Goal: Task Accomplishment & Management: Manage account settings

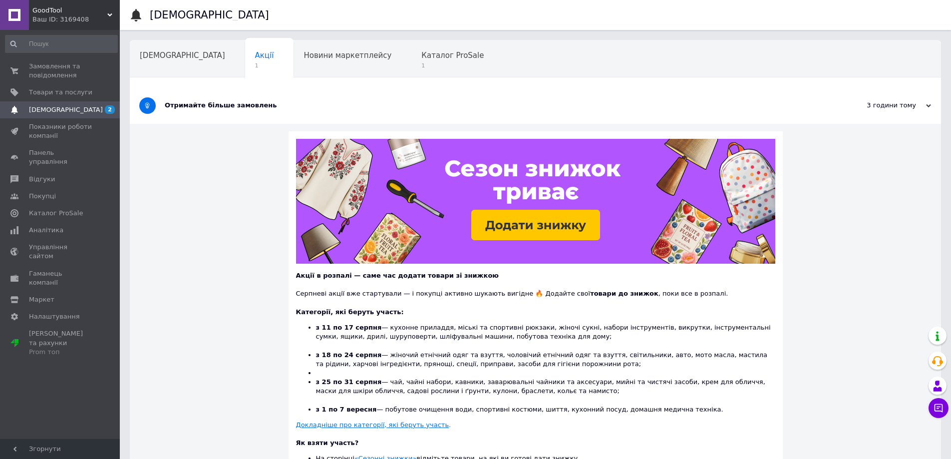
scroll to position [87, 0]
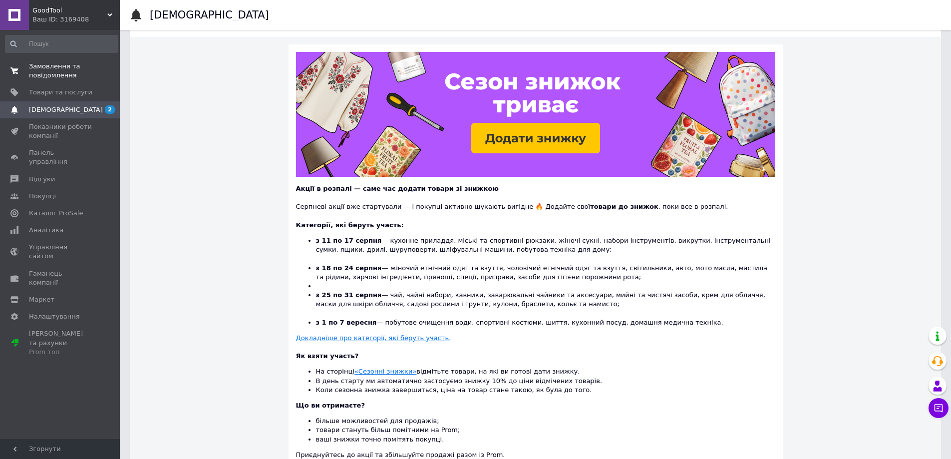
click at [53, 60] on link "Замовлення та повідомлення 0 0" at bounding box center [61, 71] width 123 height 26
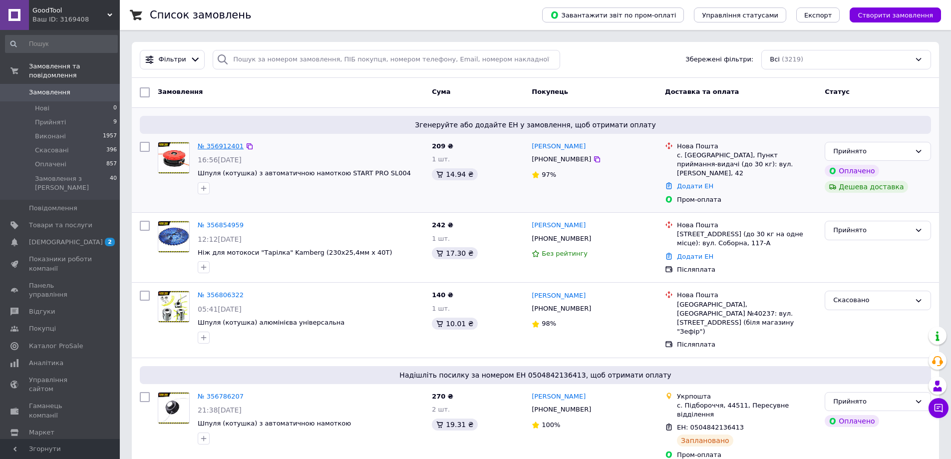
click at [225, 147] on link "№ 356912401" at bounding box center [221, 145] width 46 height 7
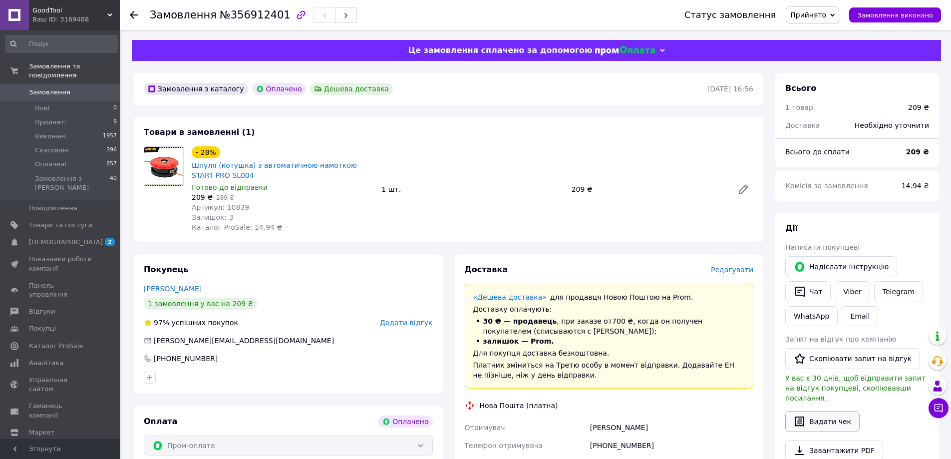
click at [836, 415] on button "Видати чек" at bounding box center [822, 421] width 74 height 21
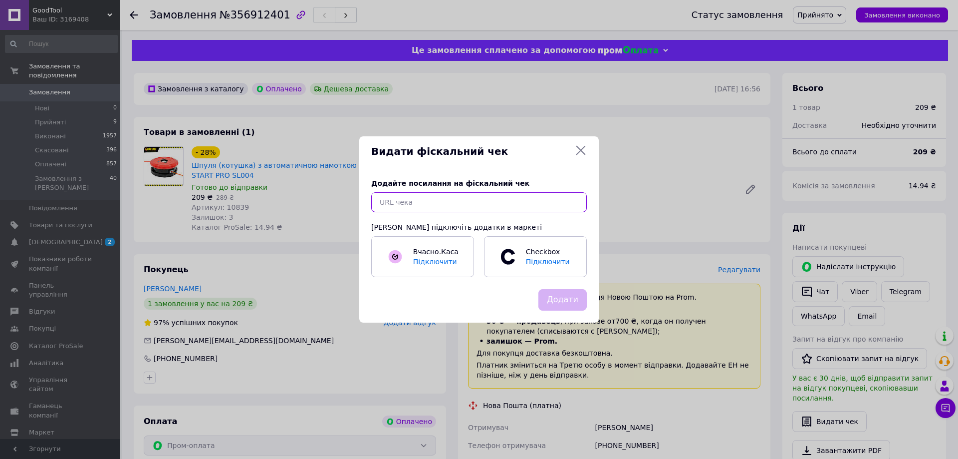
click at [447, 195] on input "text" at bounding box center [479, 202] width 216 height 20
paste input "https://check.checkbox.ua/f1dba1dd-69bb-4d5f-9f0f-631d3fcafcc1"
type input "https://check.checkbox.ua/f1dba1dd-69bb-4d5f-9f0f-631d3fcafcc1"
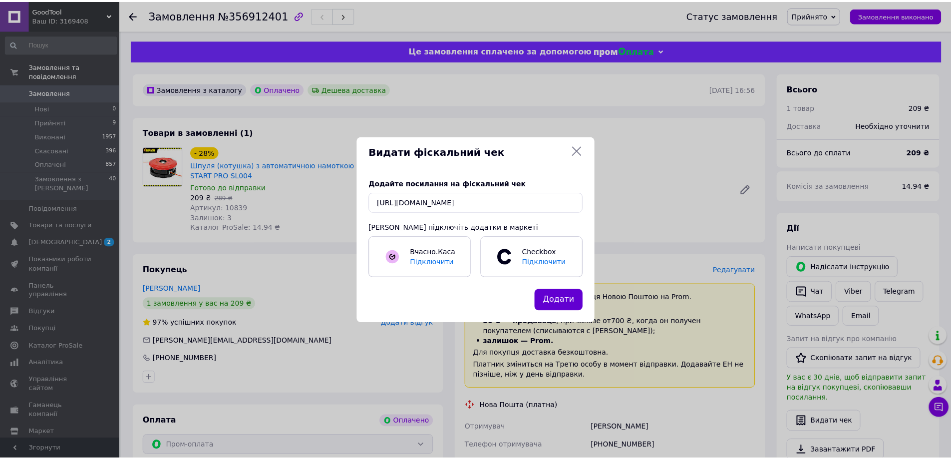
scroll to position [0, 0]
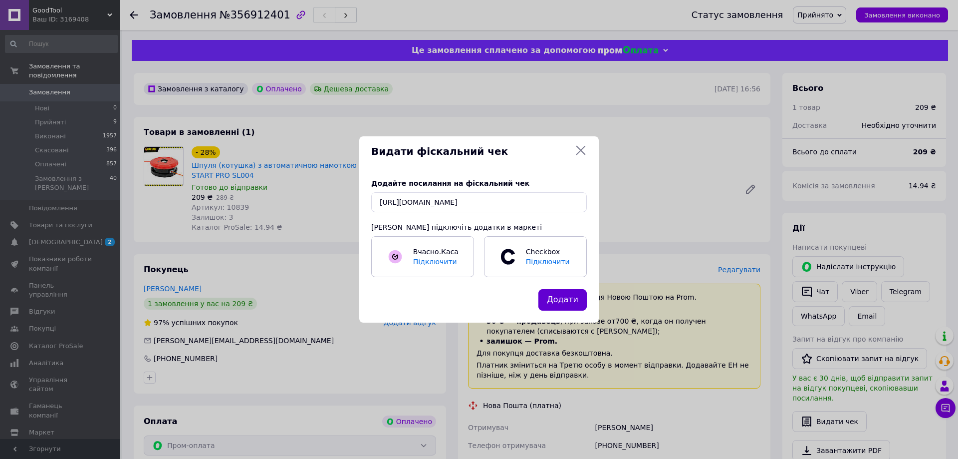
click at [562, 299] on button "Додати" at bounding box center [562, 299] width 48 height 21
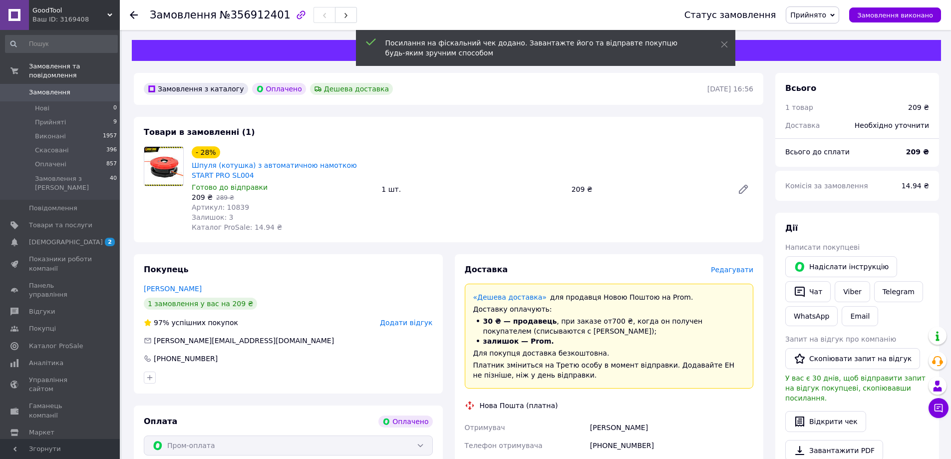
scroll to position [160, 0]
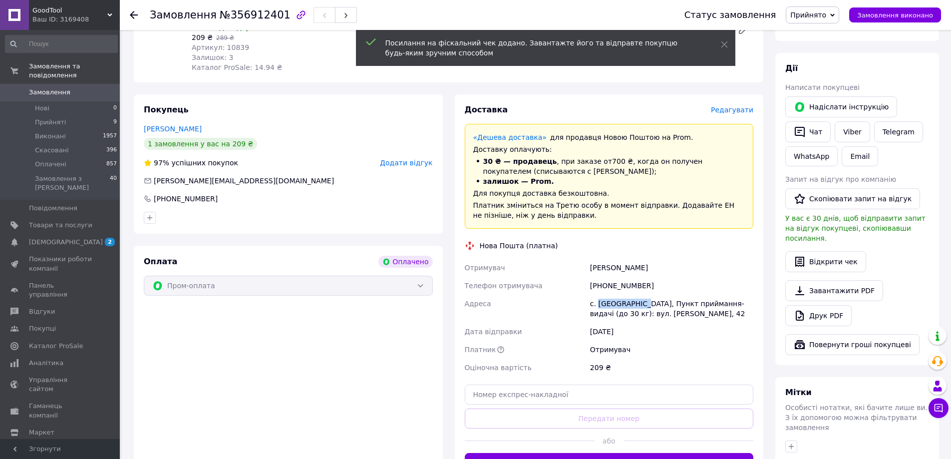
drag, startPoint x: 598, startPoint y: 302, endPoint x: 636, endPoint y: 303, distance: 37.9
click at [636, 303] on div "с. Хлистунівка, Пункт приймання-видачі (до 30 кг): вул. Ружина, 42" at bounding box center [671, 308] width 167 height 28
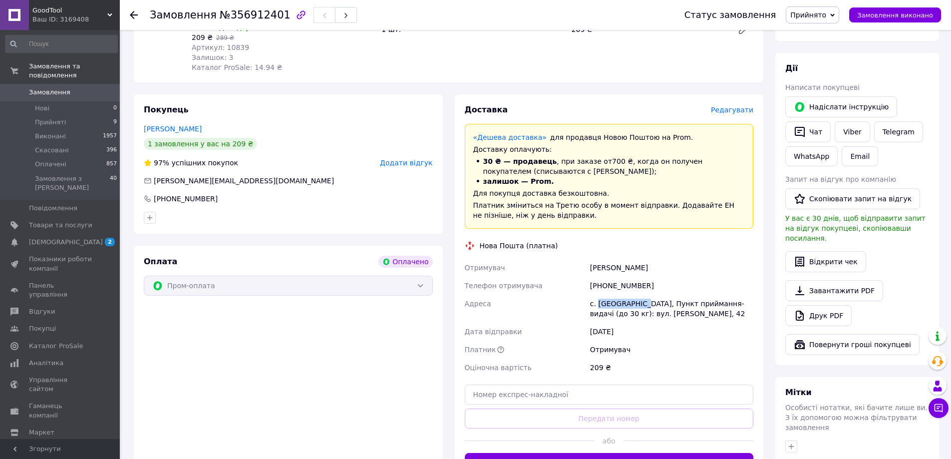
copy div "Хлистунівка,"
drag, startPoint x: 591, startPoint y: 268, endPoint x: 636, endPoint y: 266, distance: 44.9
click at [636, 266] on div "Пішоха Андрій" at bounding box center [671, 267] width 167 height 18
copy div "Пішоха Андрій"
drag, startPoint x: 603, startPoint y: 284, endPoint x: 643, endPoint y: 289, distance: 39.8
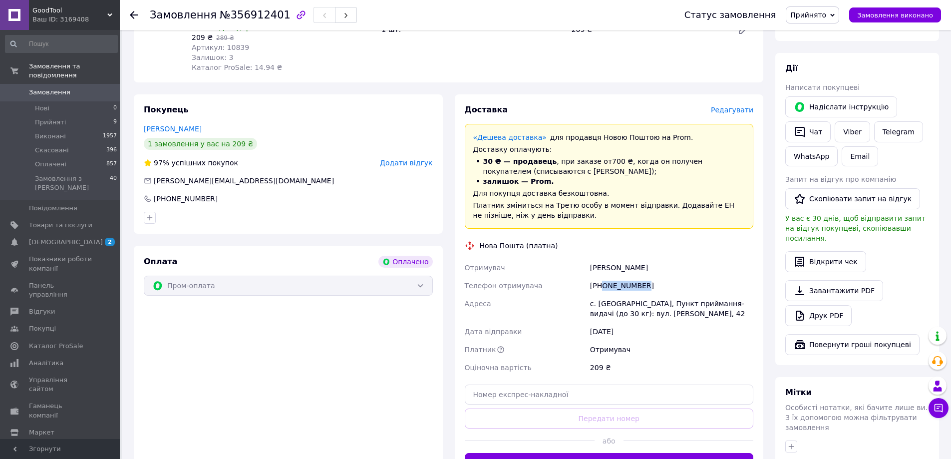
click at [643, 289] on div "+380939013021" at bounding box center [671, 285] width 167 height 18
copy div "0939013021"
click at [335, 15] on button "button" at bounding box center [346, 15] width 22 height 16
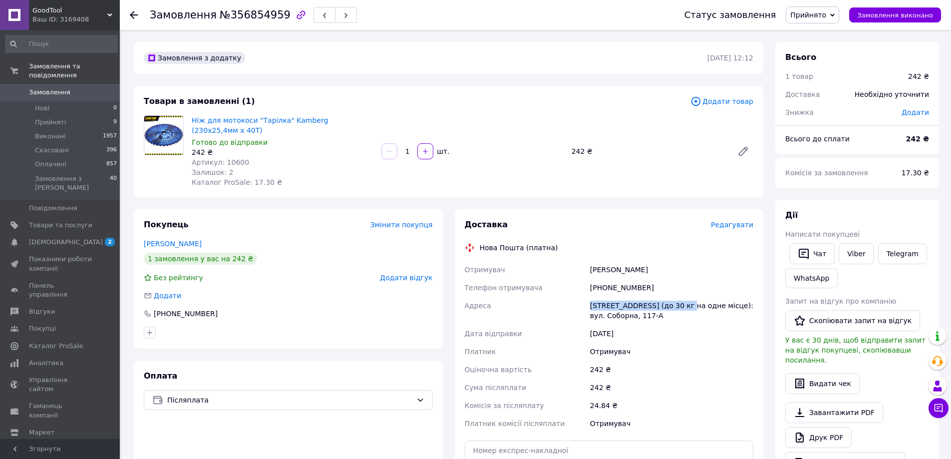
drag, startPoint x: 590, startPoint y: 293, endPoint x: 684, endPoint y: 291, distance: 94.3
click at [684, 296] on div "Петропавлівська Борщагівка, №3 (до 30 кг на одне місце): вул. Соборна, 117-А" at bounding box center [671, 310] width 167 height 28
copy div "Петропавлівська Борщагівка,"
drag, startPoint x: 590, startPoint y: 262, endPoint x: 635, endPoint y: 262, distance: 44.9
click at [635, 262] on div "Родин Вадим" at bounding box center [671, 269] width 167 height 18
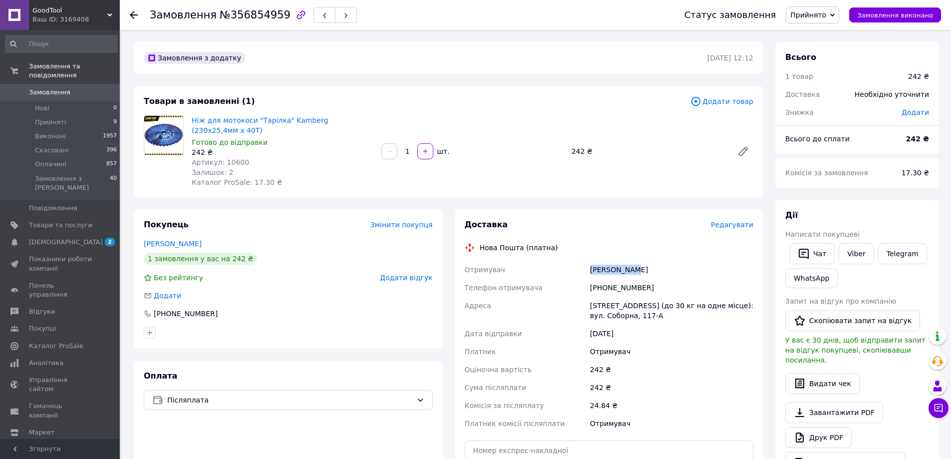
copy div "Родин Вадим"
drag, startPoint x: 602, startPoint y: 277, endPoint x: 642, endPoint y: 273, distance: 40.1
click at [642, 278] on div "+380973914070" at bounding box center [671, 287] width 167 height 18
copy div "0973914070"
click at [823, 380] on button "Видати чек" at bounding box center [822, 383] width 74 height 21
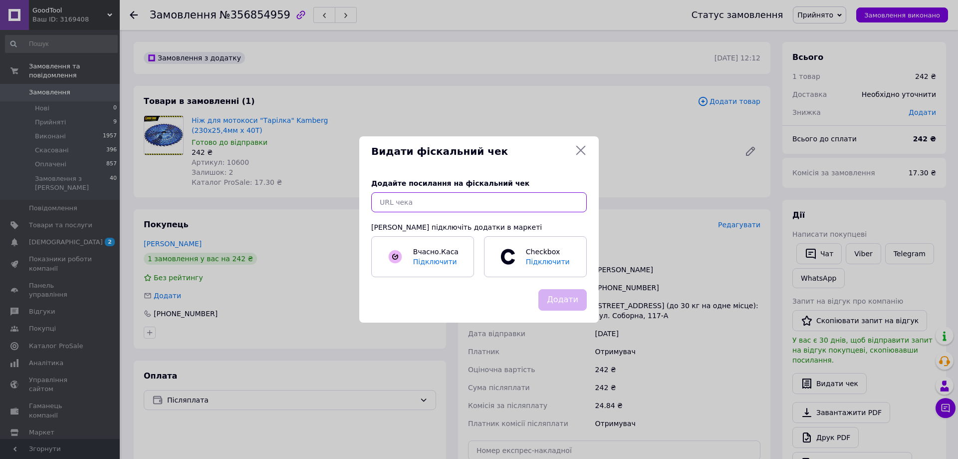
click at [435, 206] on input "text" at bounding box center [479, 202] width 216 height 20
paste input "https://check.checkbox.ua/eec72b16-d248-4193-bacb-e006a7a68f5f"
type input "https://check.checkbox.ua/eec72b16-d248-4193-bacb-e006a7a68f5f"
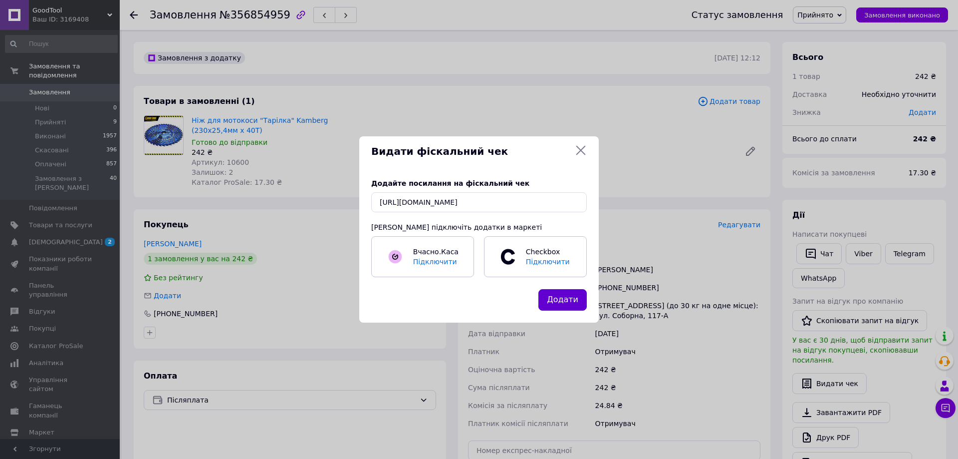
click at [560, 298] on button "Додати" at bounding box center [562, 299] width 48 height 21
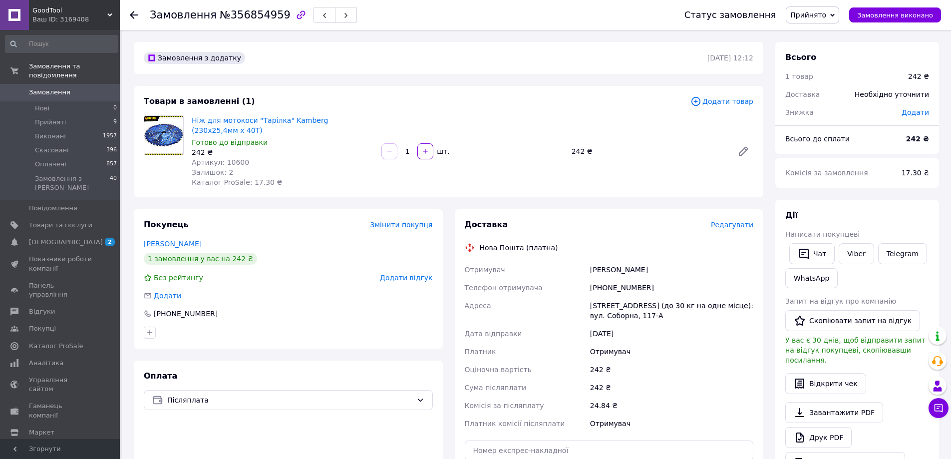
click at [725, 221] on span "Редагувати" at bounding box center [732, 225] width 42 height 8
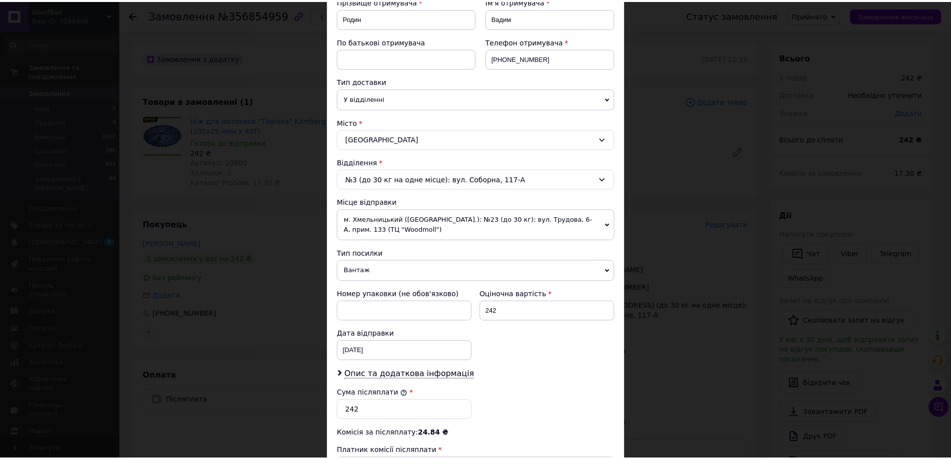
scroll to position [313, 0]
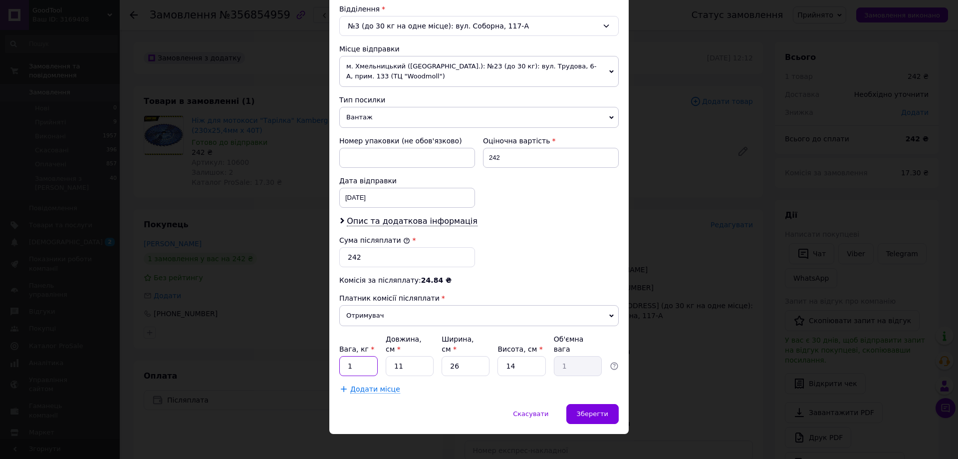
drag, startPoint x: 355, startPoint y: 357, endPoint x: 345, endPoint y: 355, distance: 9.7
click at [345, 356] on input "1" at bounding box center [358, 366] width 38 height 20
type input "0.535"
drag, startPoint x: 411, startPoint y: 356, endPoint x: 376, endPoint y: 338, distance: 39.7
click at [376, 338] on div "Вага, кг * 0.535 Довжина, см * 11 Ширина, см * 26 Висота, см * 14 Об'ємна вага 1" at bounding box center [478, 355] width 279 height 42
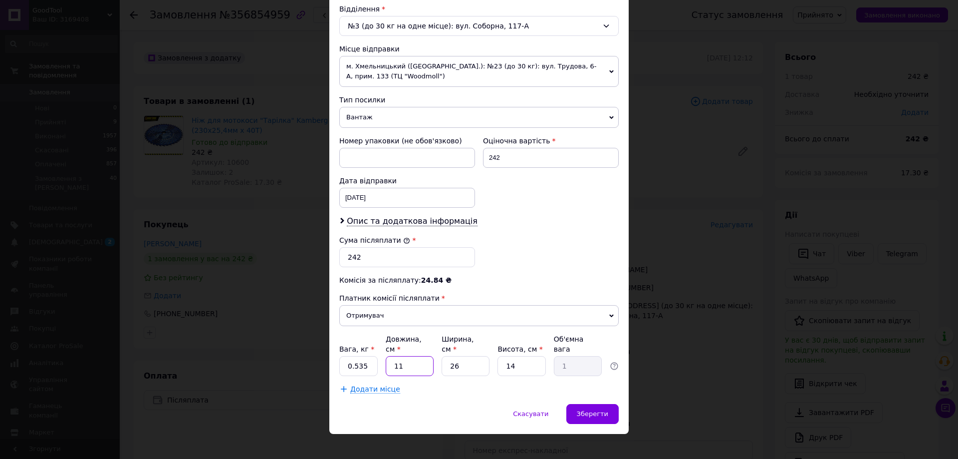
type input "3"
type input "0.27"
type input "37"
type input "3.37"
type input "37"
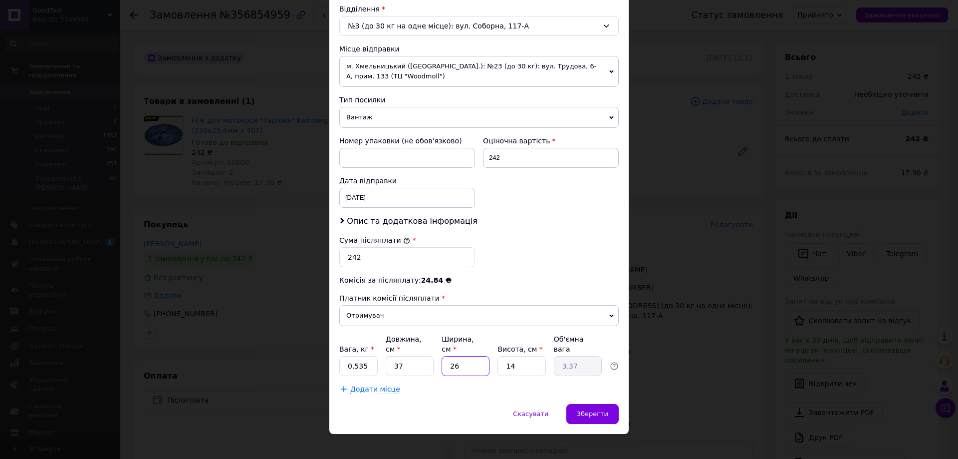
drag, startPoint x: 471, startPoint y: 357, endPoint x: 445, endPoint y: 350, distance: 26.4
click at [445, 356] on input "26" at bounding box center [466, 366] width 48 height 20
type input "2"
type input "0.26"
type input "29"
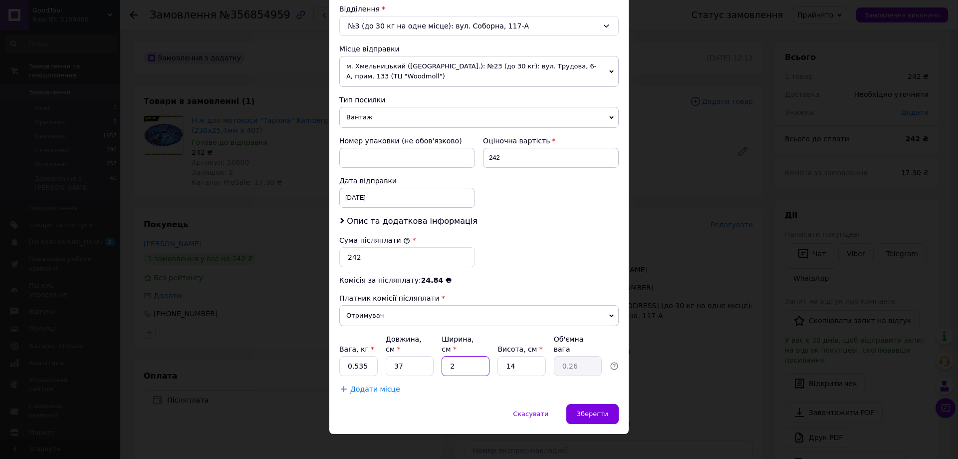
type input "3.76"
type input "29"
drag, startPoint x: 523, startPoint y: 354, endPoint x: 495, endPoint y: 352, distance: 28.0
click at [495, 352] on div "Вага, кг * 0.535 Довжина, см * 37 Ширина, см * 29 Висота, см * 14 Об'ємна вага …" at bounding box center [478, 355] width 279 height 42
type input "2"
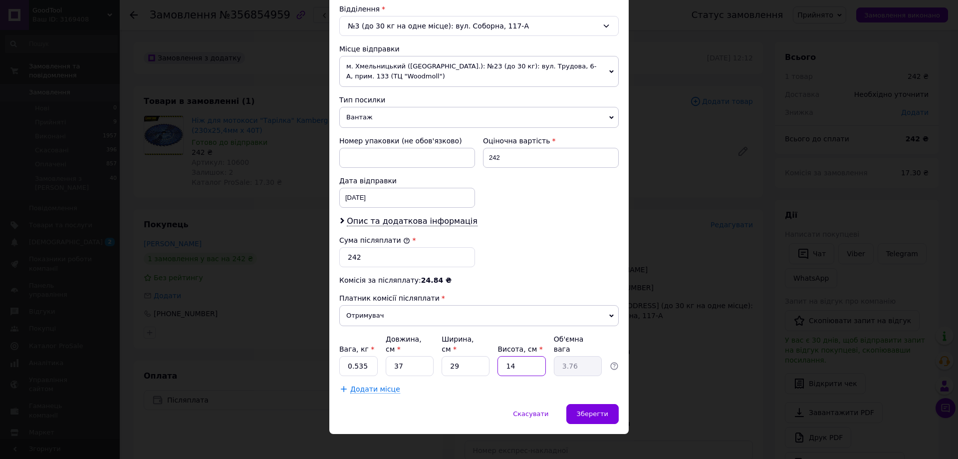
type input "0.54"
type input "1"
type input "0.27"
type input "1"
click at [476, 285] on div "Платник Отримувач Відправник Прізвище отримувача Родин Ім'я отримувача Вадим По…" at bounding box center [478, 97] width 279 height 591
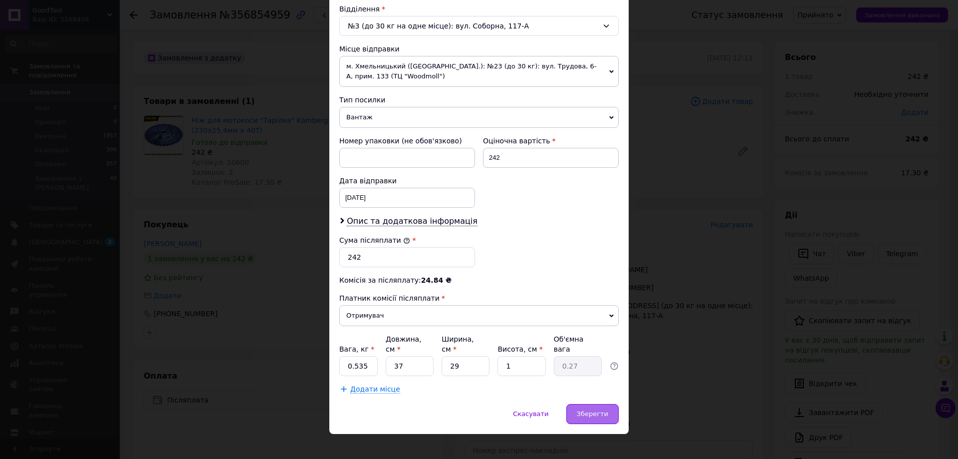
click at [599, 410] on span "Зберегти" at bounding box center [592, 413] width 31 height 7
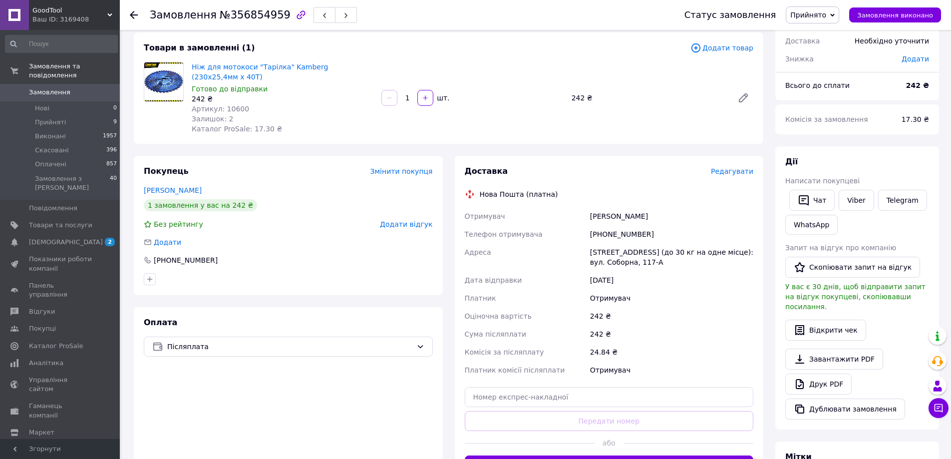
scroll to position [106, 0]
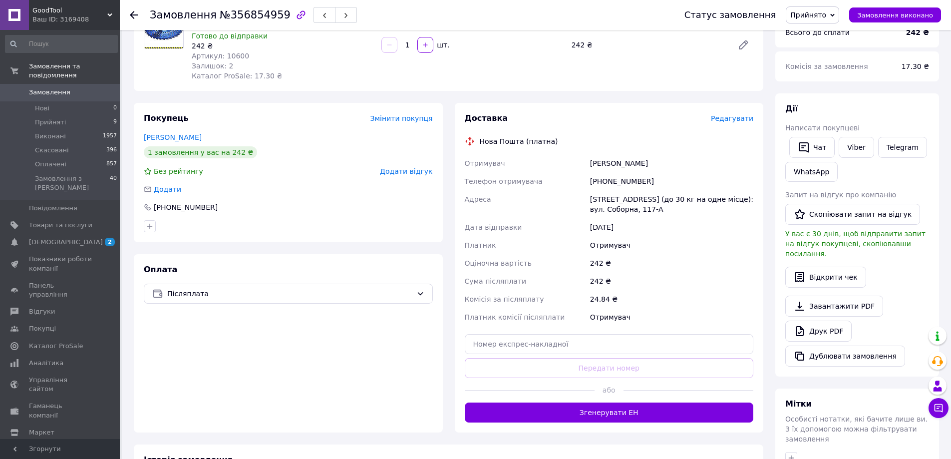
click at [612, 402] on button "Згенерувати ЕН" at bounding box center [609, 412] width 289 height 20
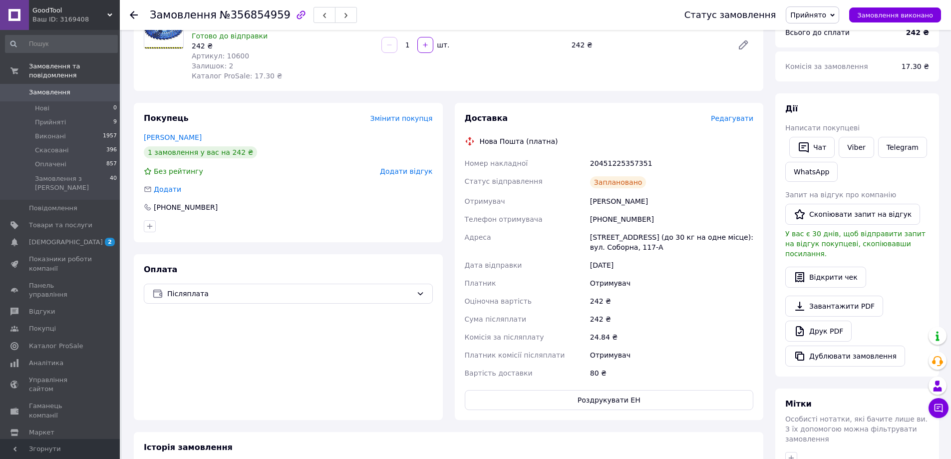
click at [47, 88] on span "Замовлення" at bounding box center [49, 92] width 41 height 9
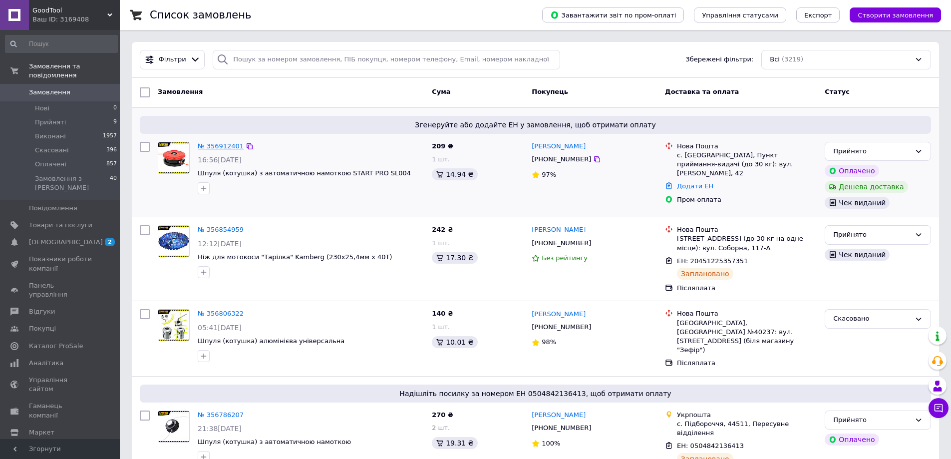
click at [214, 146] on link "№ 356912401" at bounding box center [221, 145] width 46 height 7
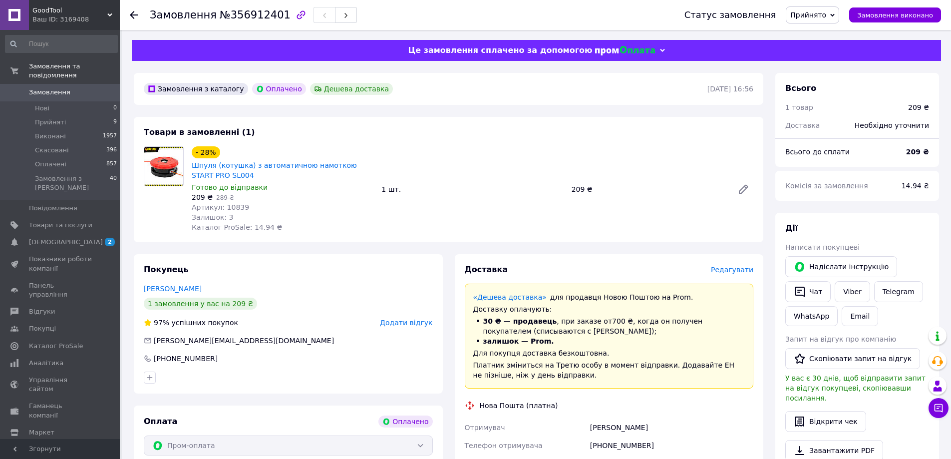
click at [721, 268] on span "Редагувати" at bounding box center [732, 269] width 42 height 8
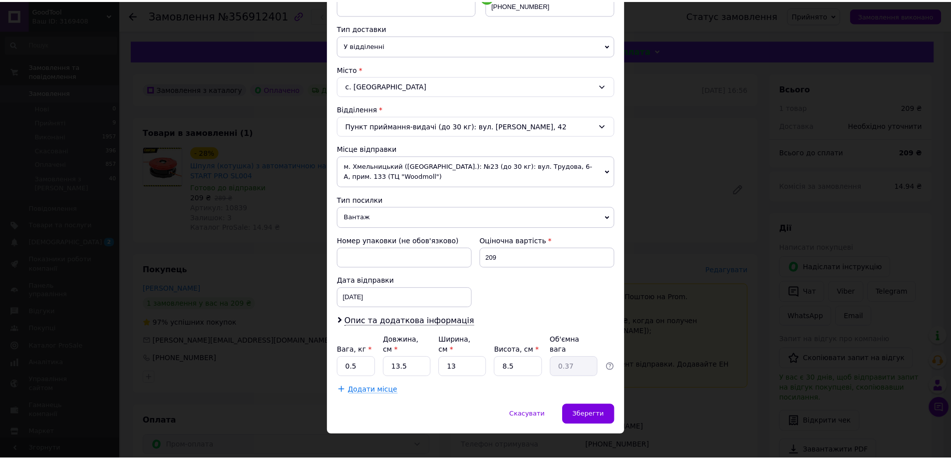
scroll to position [214, 0]
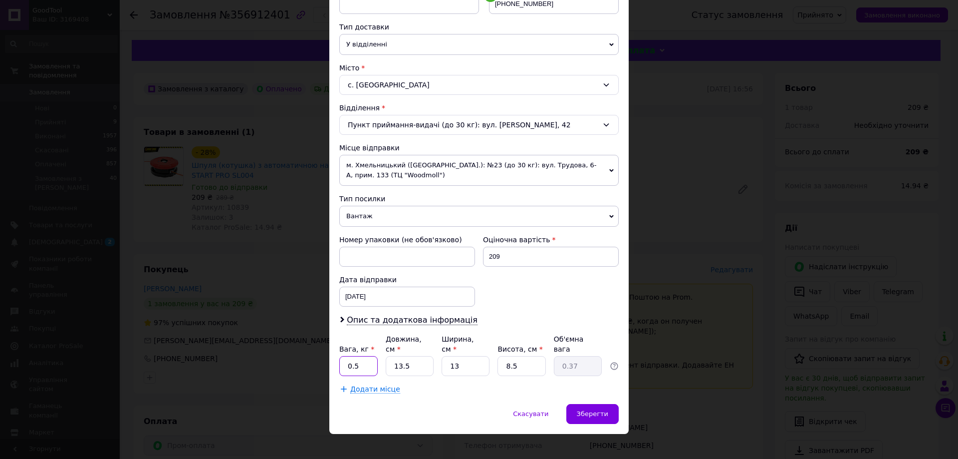
click at [371, 356] on input "0.5" at bounding box center [358, 366] width 38 height 20
type input "0.43"
click at [411, 356] on input "13.5" at bounding box center [410, 366] width 48 height 20
click at [549, 291] on div "Номер упаковки (не обов'язково) Оціночна вартість 209 Дата відправки 12.08.2025…" at bounding box center [478, 271] width 287 height 80
click at [580, 410] on span "Зберегти" at bounding box center [592, 413] width 31 height 7
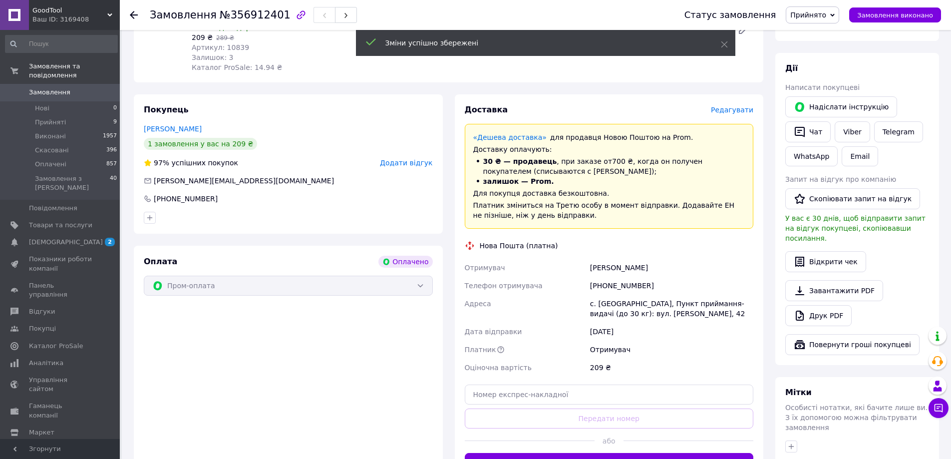
scroll to position [266, 0]
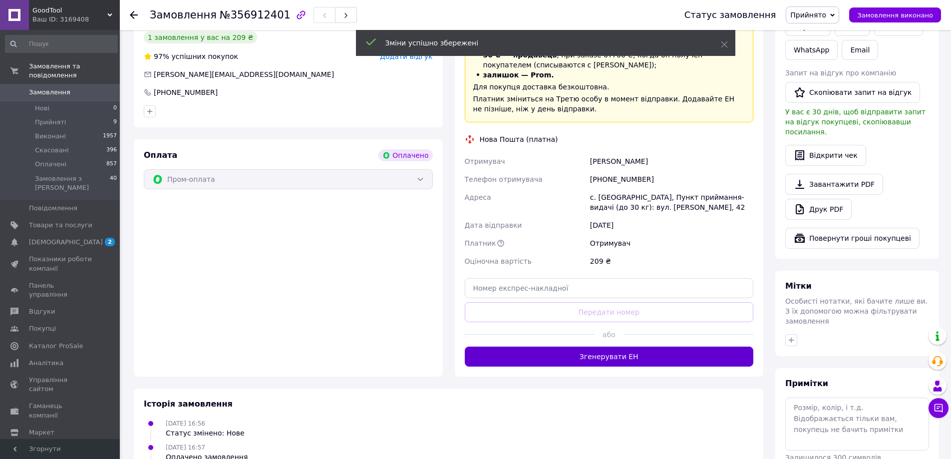
click at [602, 357] on button "Згенерувати ЕН" at bounding box center [609, 356] width 289 height 20
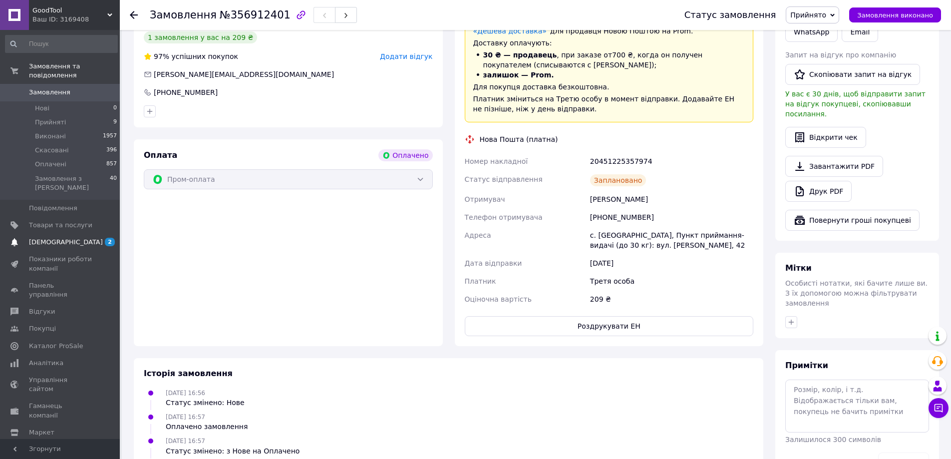
click at [43, 238] on span "[DEMOGRAPHIC_DATA]" at bounding box center [66, 242] width 74 height 9
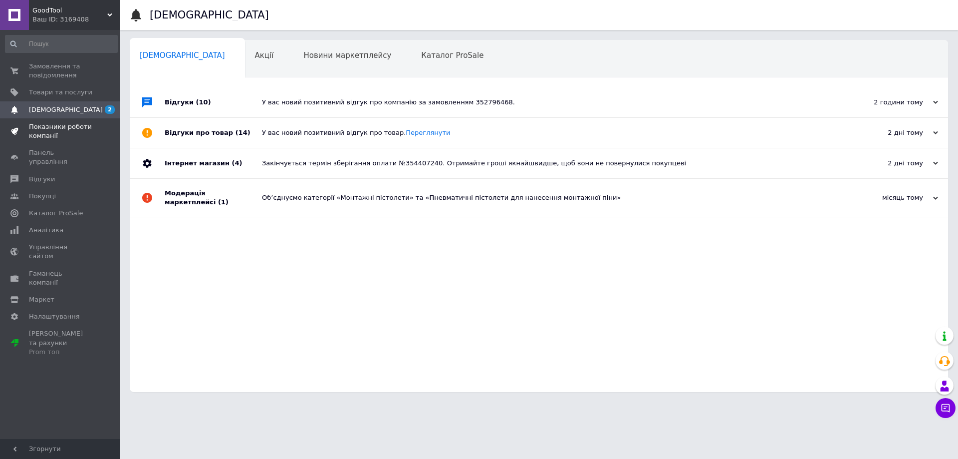
click at [38, 134] on span "Показники роботи компанії" at bounding box center [60, 131] width 63 height 18
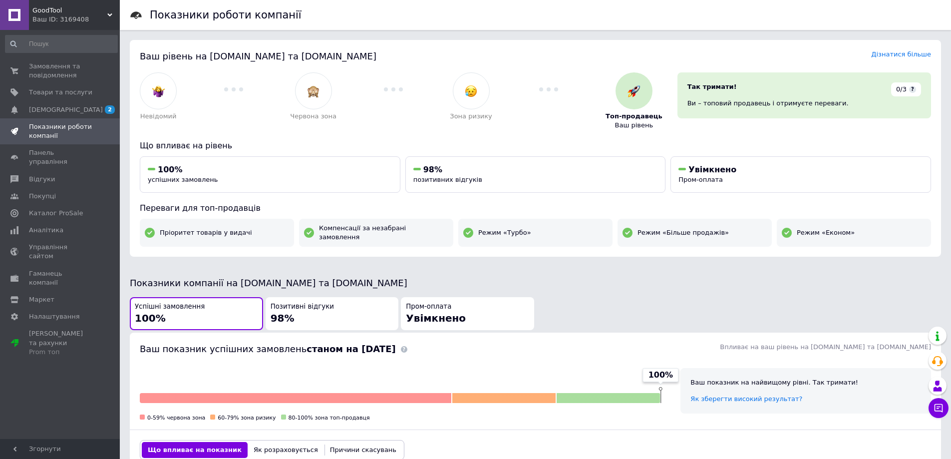
scroll to position [160, 0]
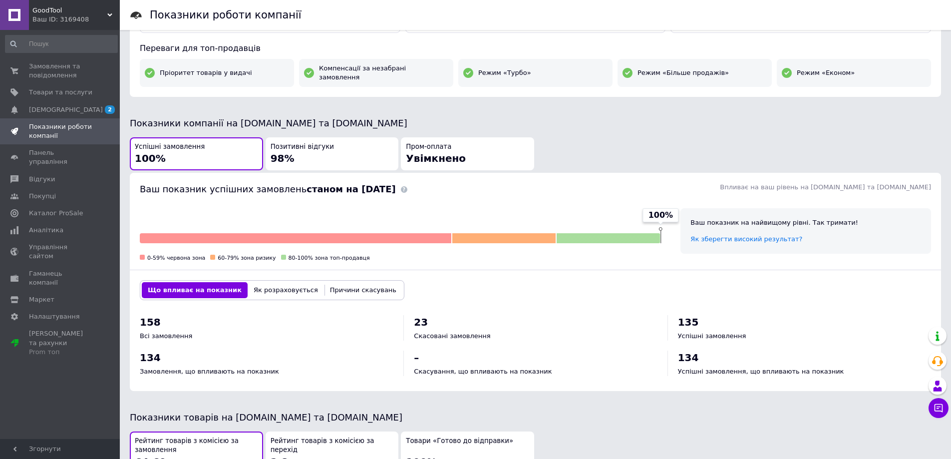
click at [321, 147] on div "Позитивні відгуки 98%" at bounding box center [331, 153] width 123 height 23
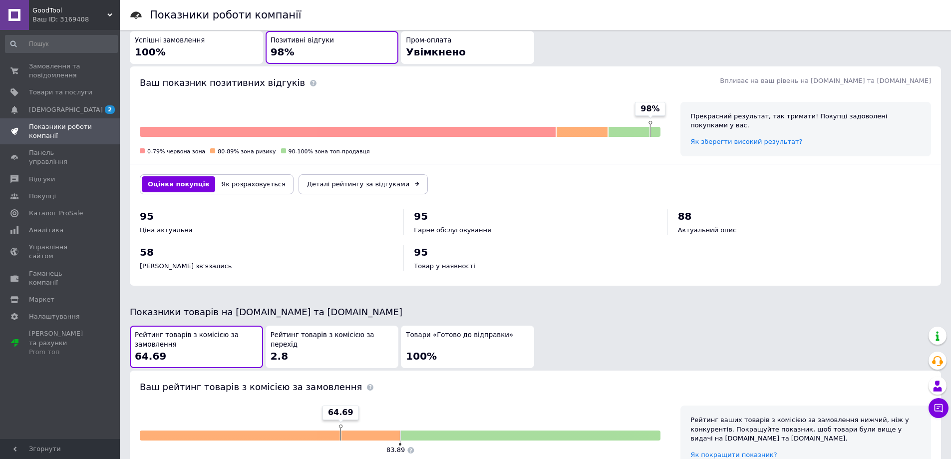
scroll to position [417, 0]
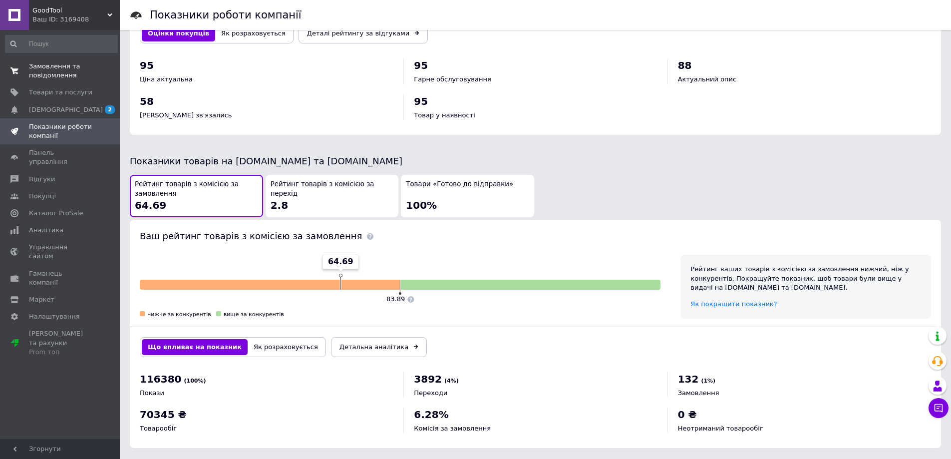
click at [47, 68] on span "Замовлення та повідомлення" at bounding box center [60, 71] width 63 height 18
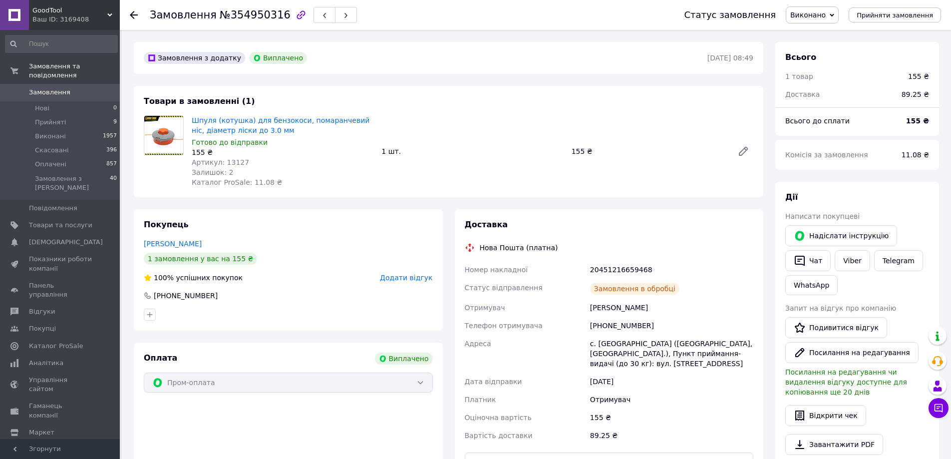
scroll to position [4, 0]
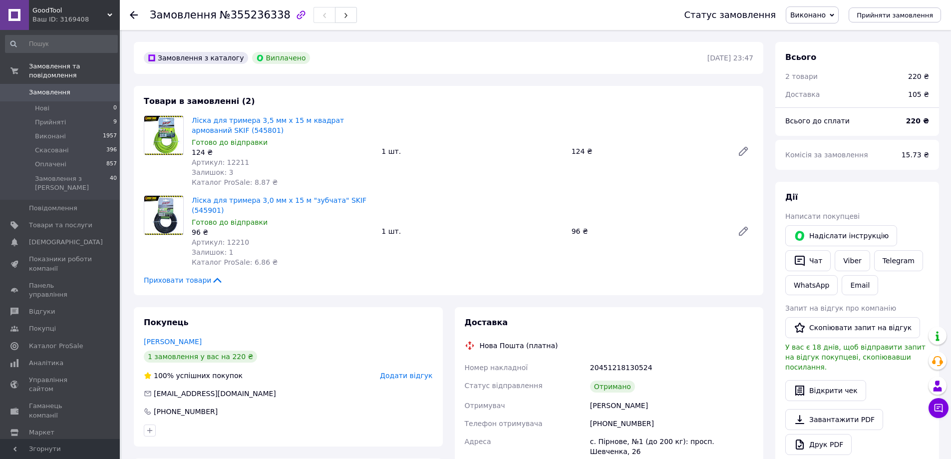
scroll to position [53, 0]
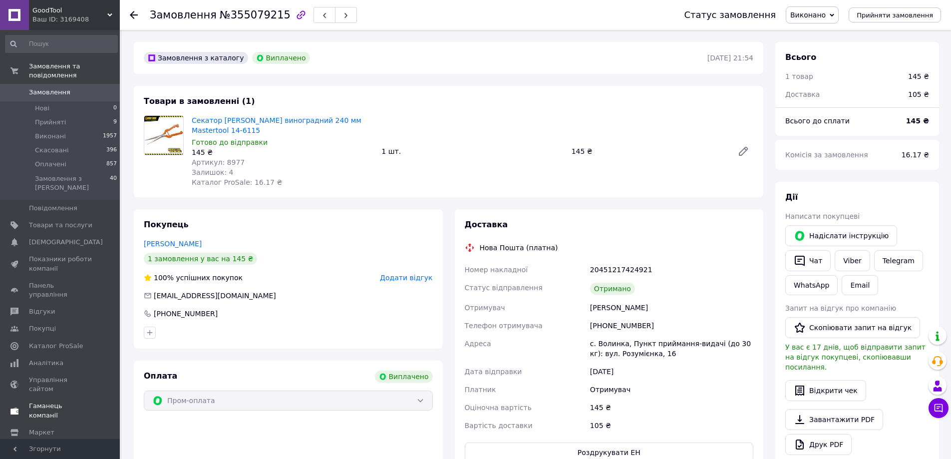
click at [54, 397] on link "Гаманець компанії" at bounding box center [61, 410] width 123 height 26
